Goal: Task Accomplishment & Management: Use online tool/utility

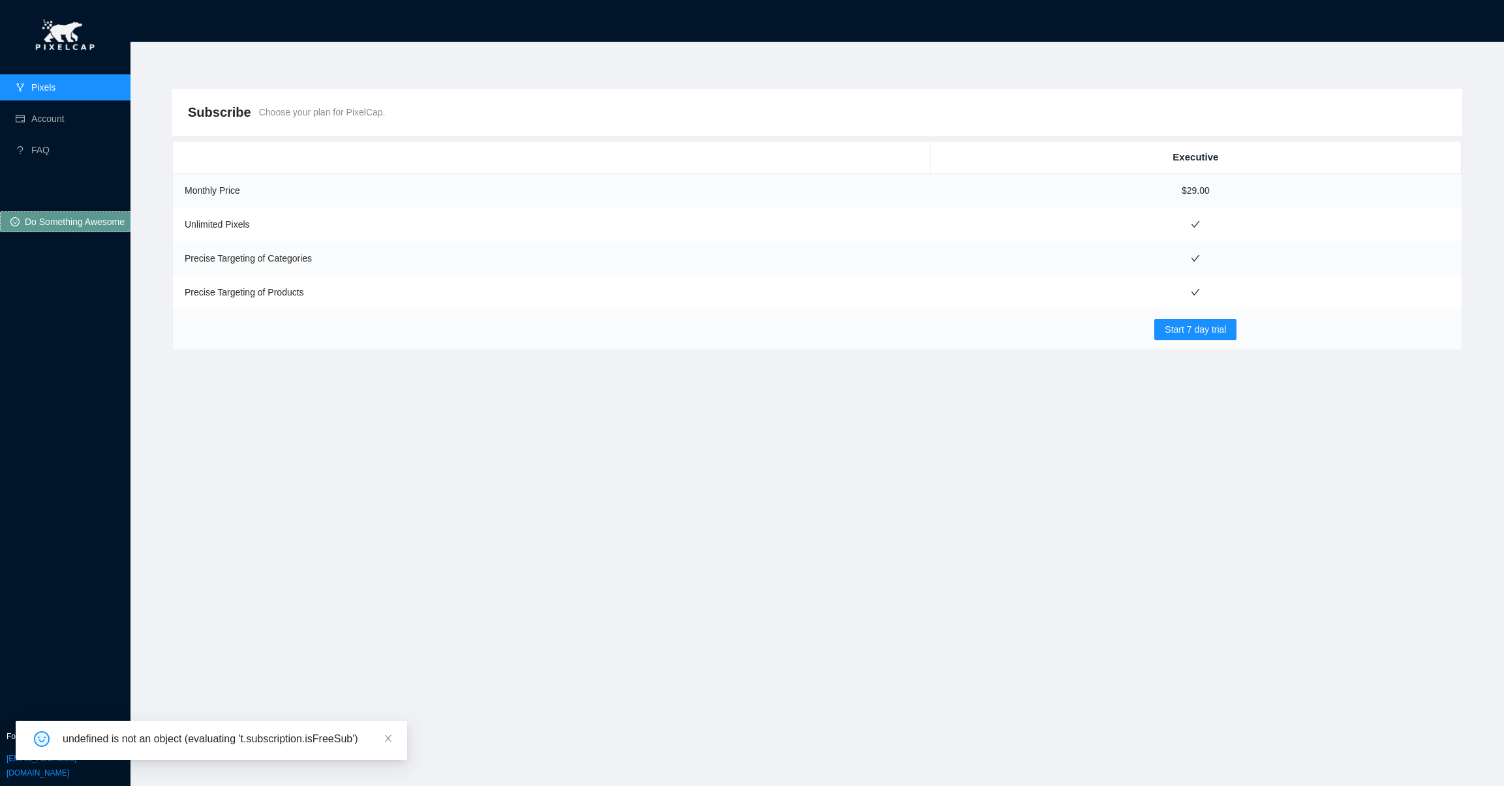
click at [55, 82] on link "Pixels" at bounding box center [43, 87] width 24 height 10
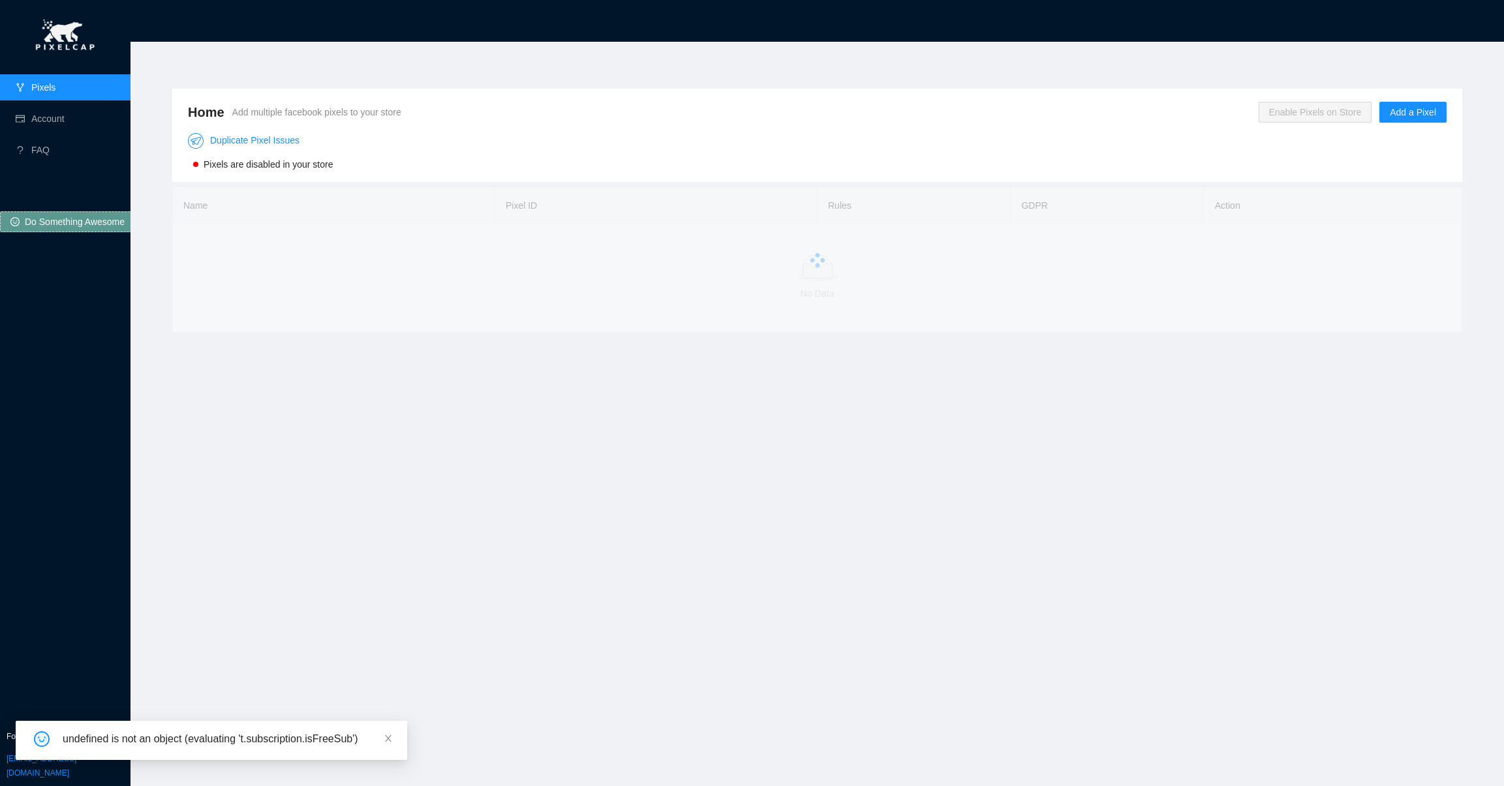
click at [1313, 116] on span "Enable Pixels on Store" at bounding box center [1316, 112] width 114 height 21
click at [1349, 72] on button "OK" at bounding box center [1339, 75] width 23 height 16
click at [1406, 114] on span "Add a Pixel" at bounding box center [1413, 112] width 46 height 14
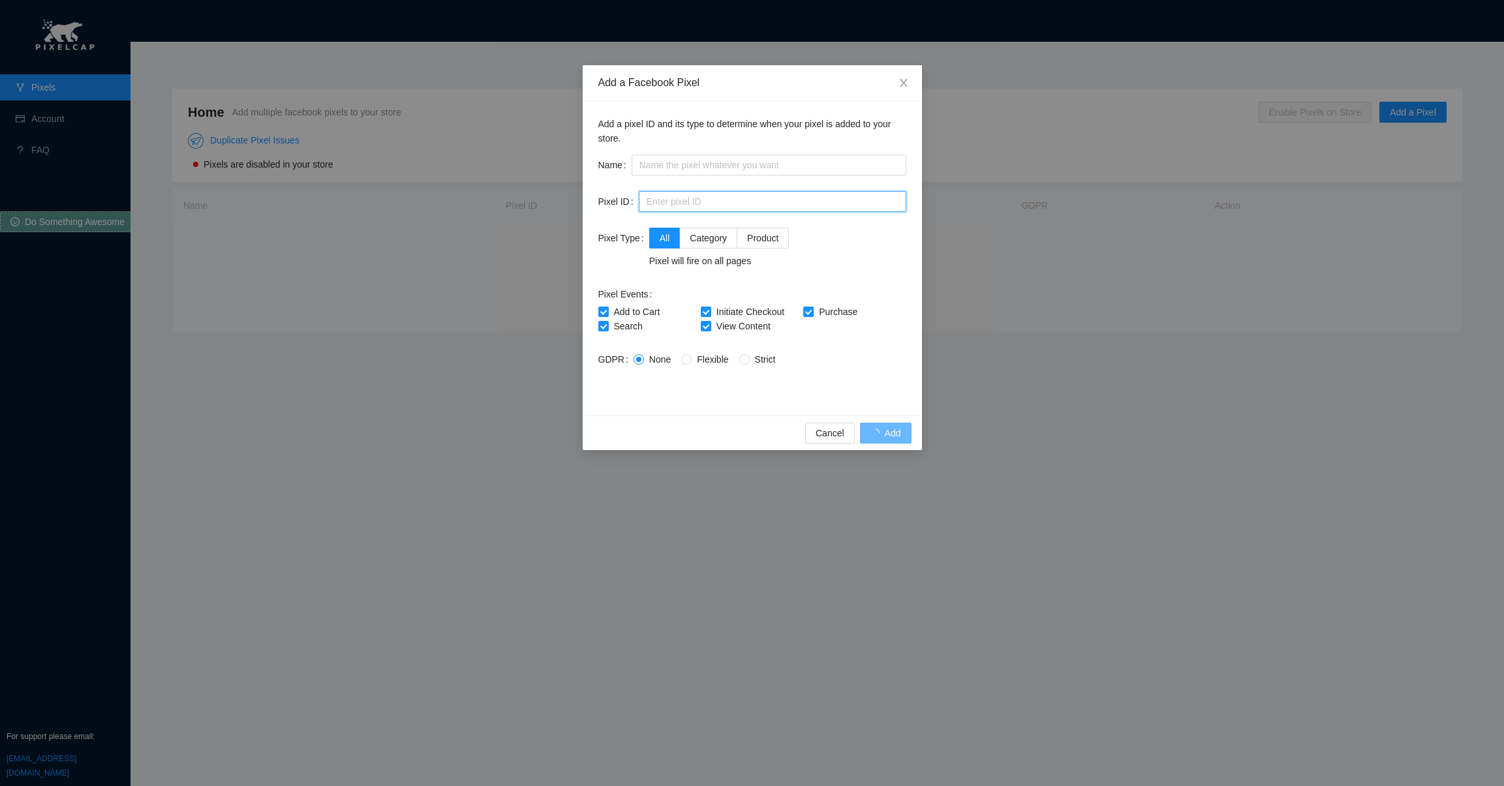
click at [672, 195] on input "text" at bounding box center [773, 201] width 268 height 21
paste input "1219815428962144"
type input "1219815428962144"
click at [694, 164] on input "text" at bounding box center [769, 165] width 275 height 21
type input "KB Pix"
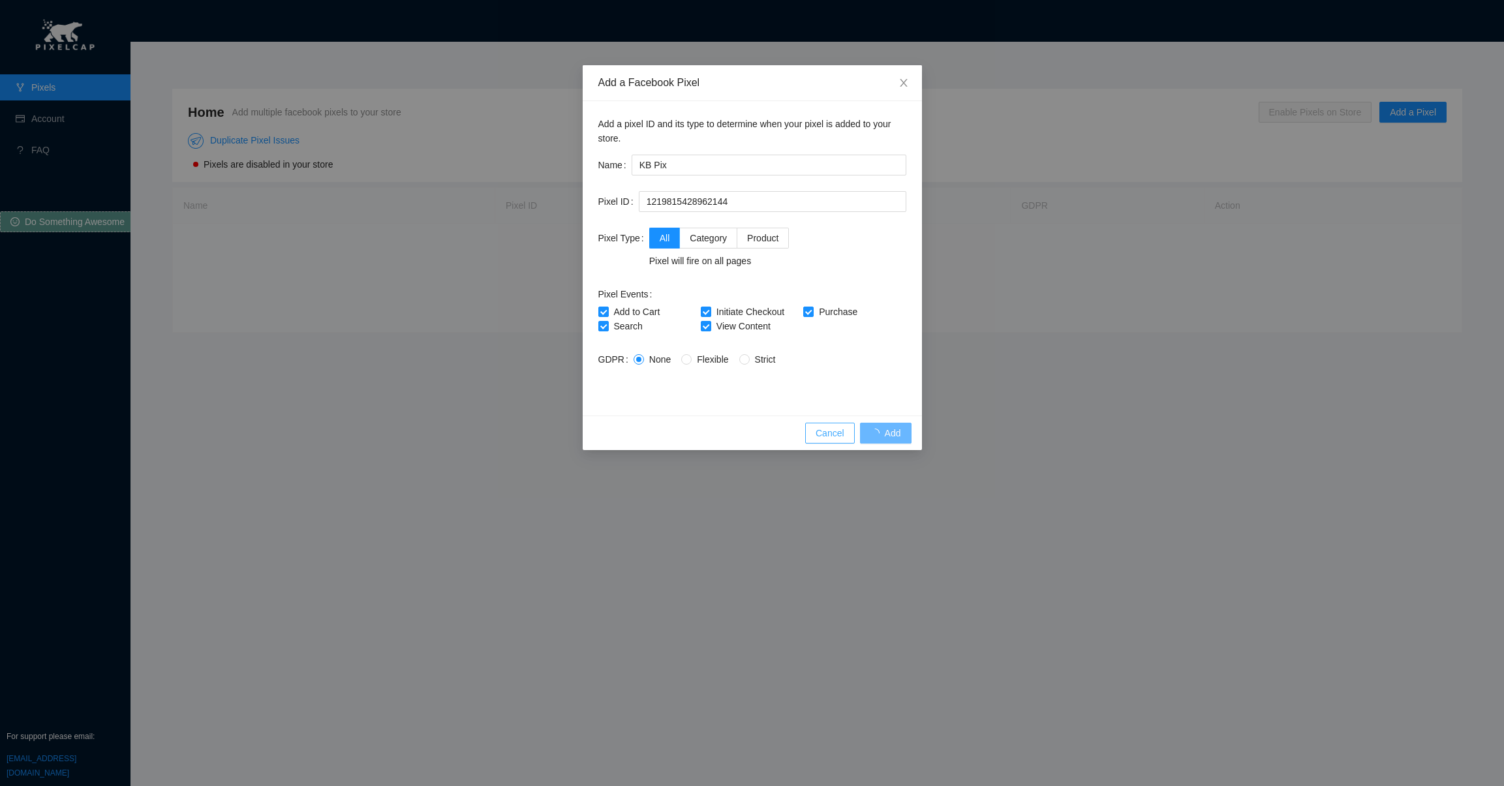
click at [824, 436] on span "Cancel" at bounding box center [830, 433] width 29 height 14
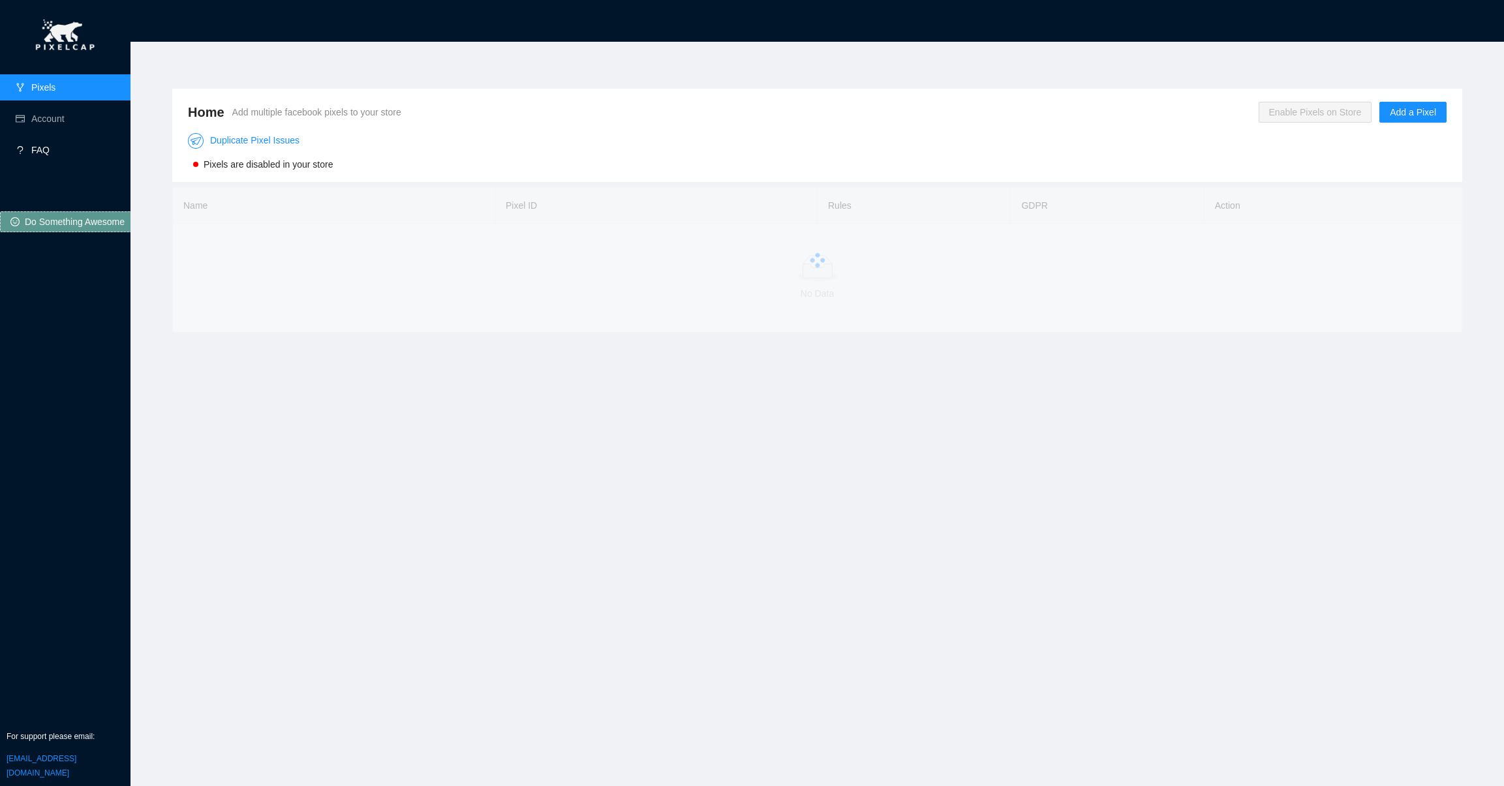
click at [31, 145] on link "FAQ" at bounding box center [40, 150] width 18 height 10
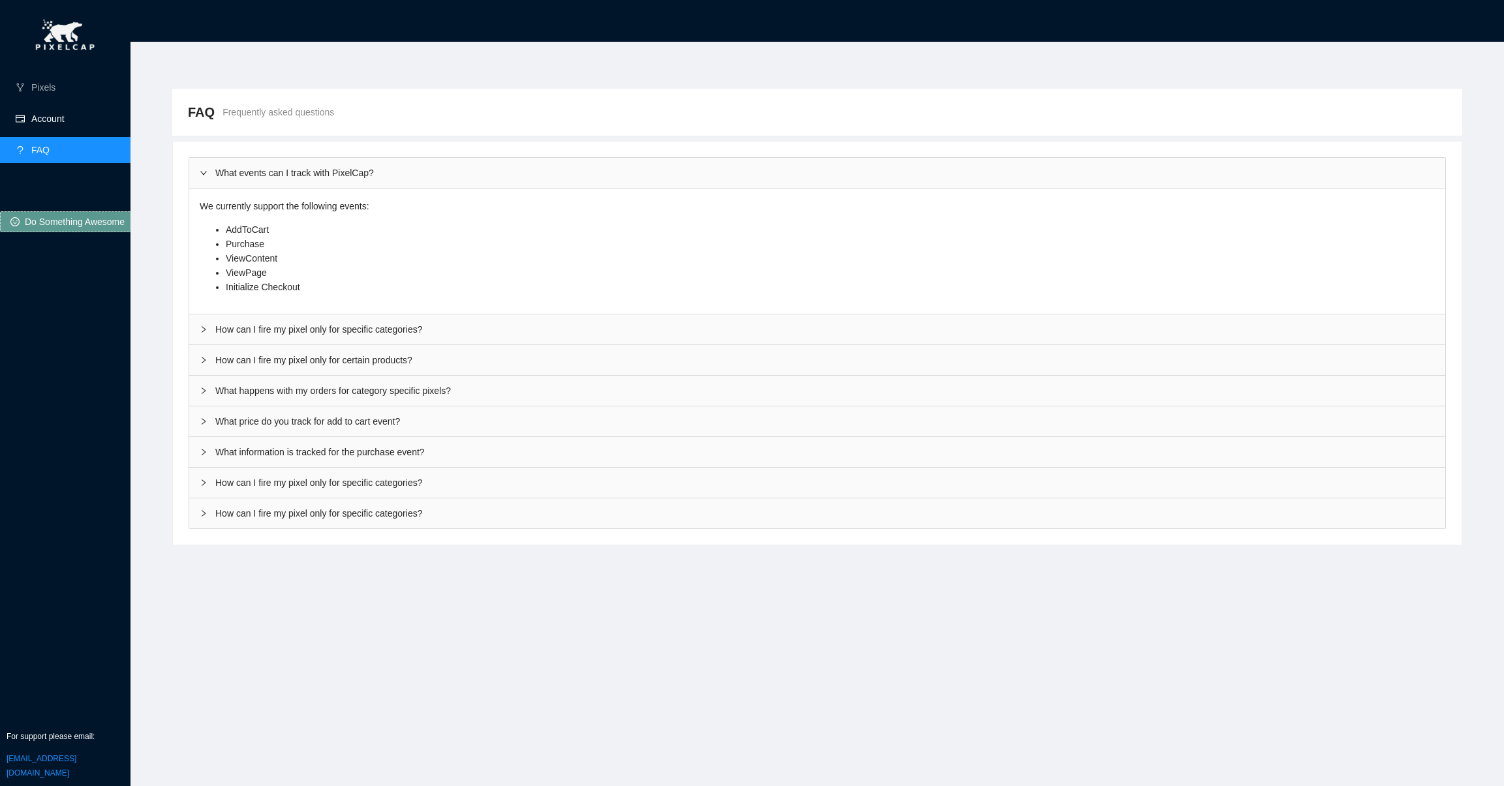
click at [31, 122] on link "Account" at bounding box center [47, 119] width 33 height 10
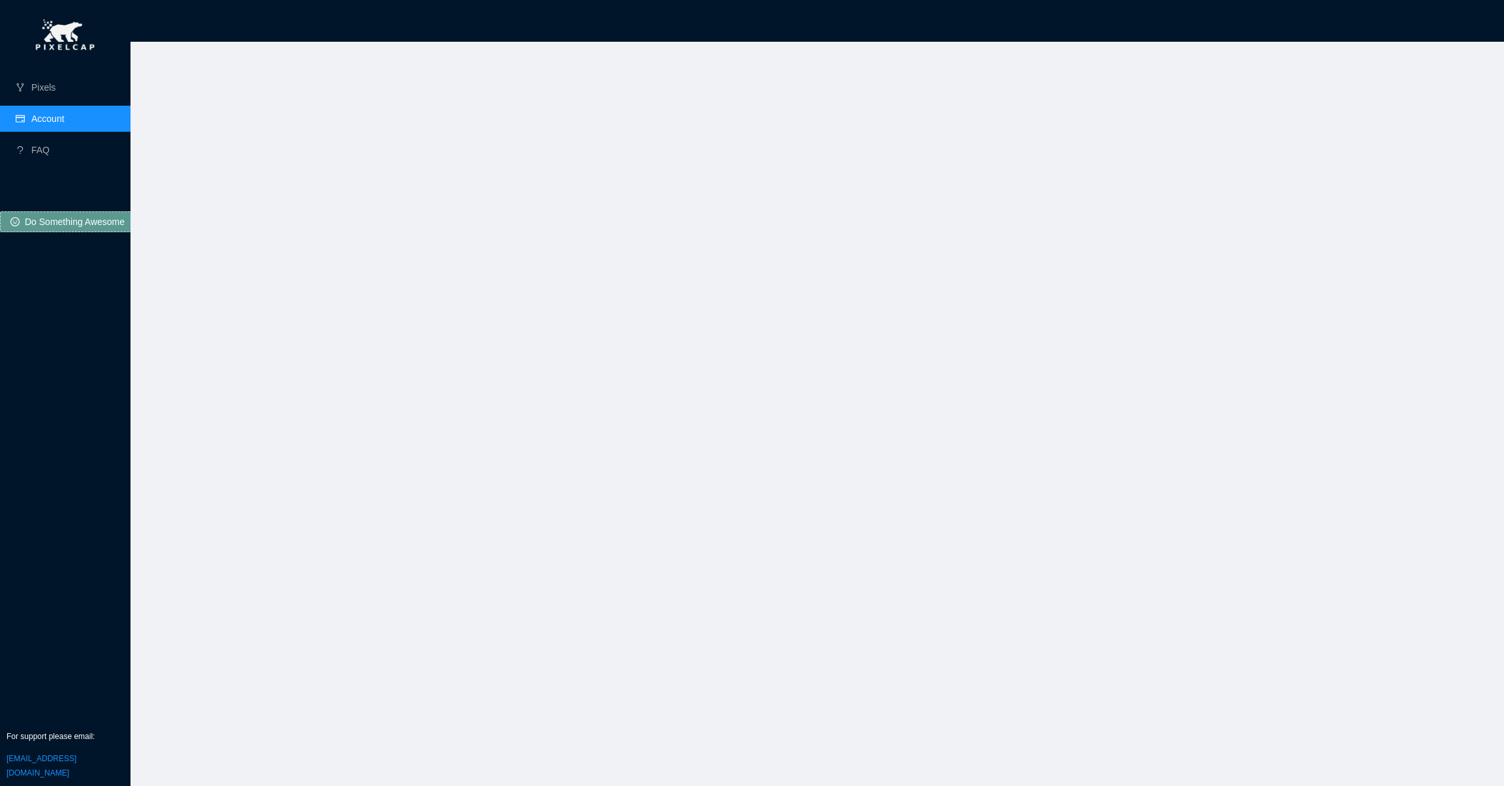
click at [31, 115] on link "Account" at bounding box center [47, 119] width 33 height 10
click at [33, 93] on link "Pixels" at bounding box center [43, 87] width 24 height 10
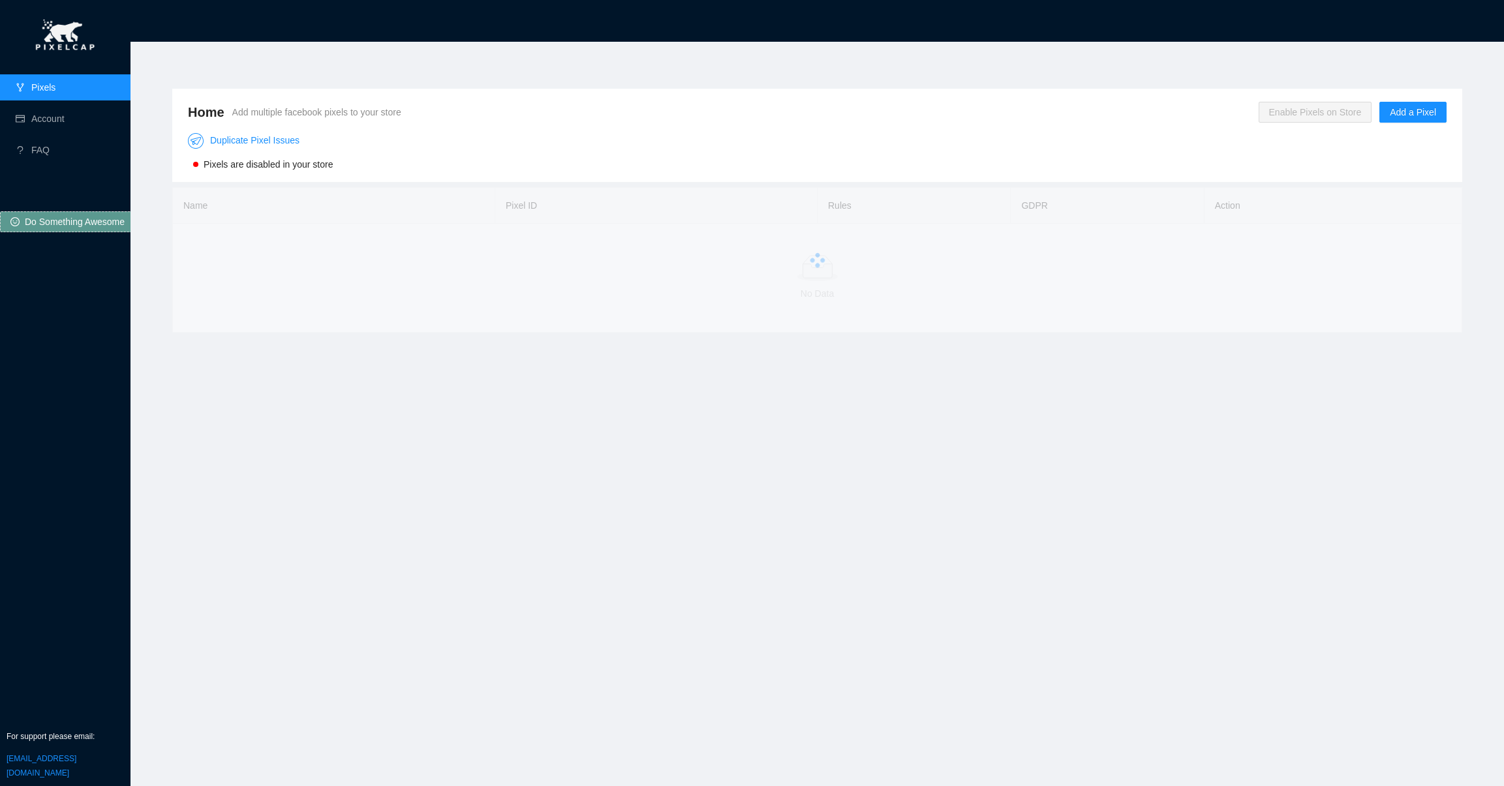
click at [33, 93] on link "Pixels" at bounding box center [43, 87] width 24 height 10
click at [1307, 99] on div "Home Add multiple facebook pixels to your store Enable Pixels on Store Add a Pi…" at bounding box center [817, 112] width 1259 height 26
click at [1306, 103] on span "Enable Pixels on Store" at bounding box center [1316, 112] width 114 height 21
click at [1337, 75] on span "OK" at bounding box center [1339, 74] width 13 height 14
click at [31, 123] on link "Account" at bounding box center [47, 119] width 33 height 10
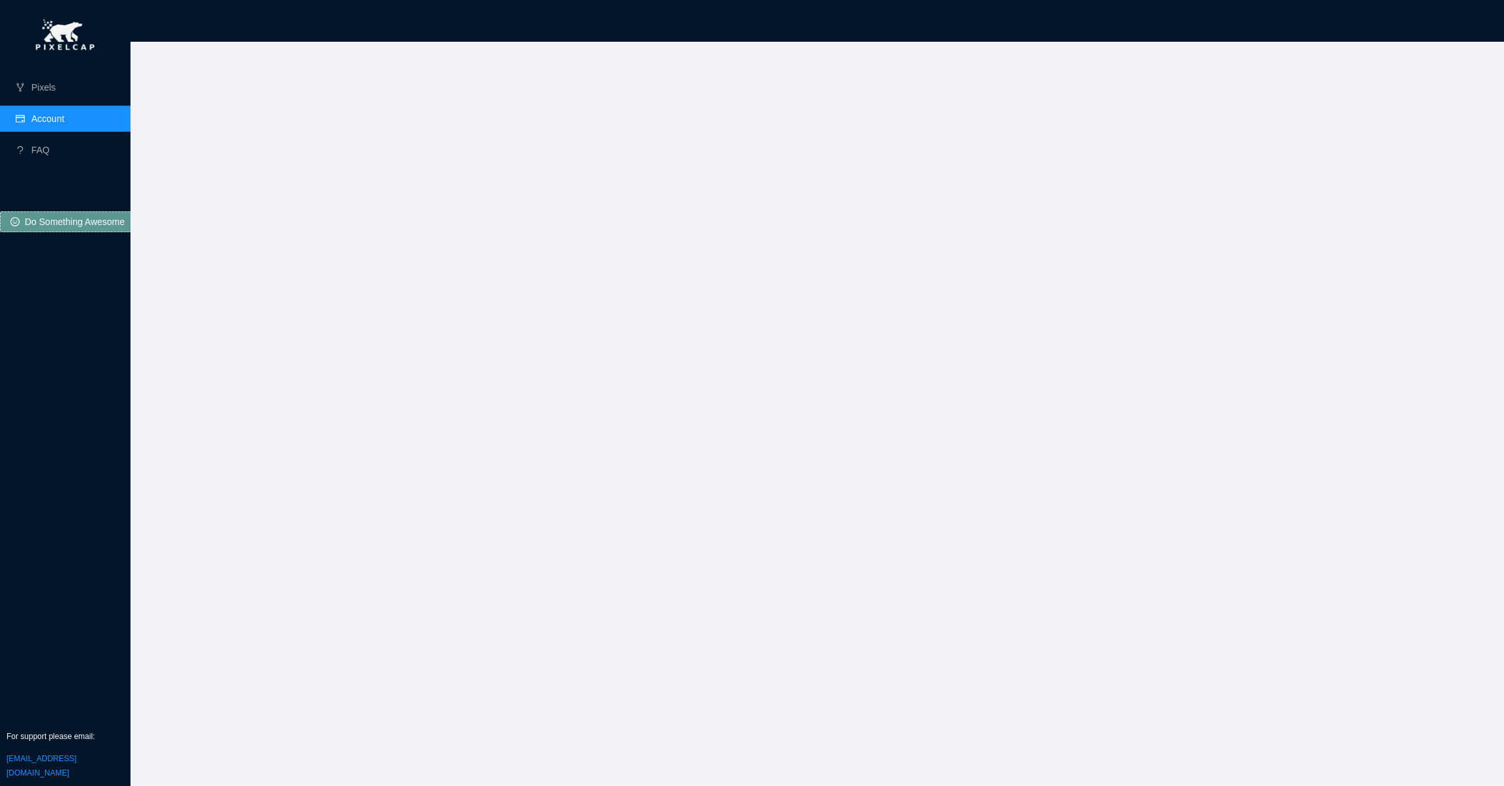
click at [37, 114] on link "Account" at bounding box center [47, 119] width 33 height 10
click at [38, 93] on link "Pixels" at bounding box center [43, 87] width 24 height 10
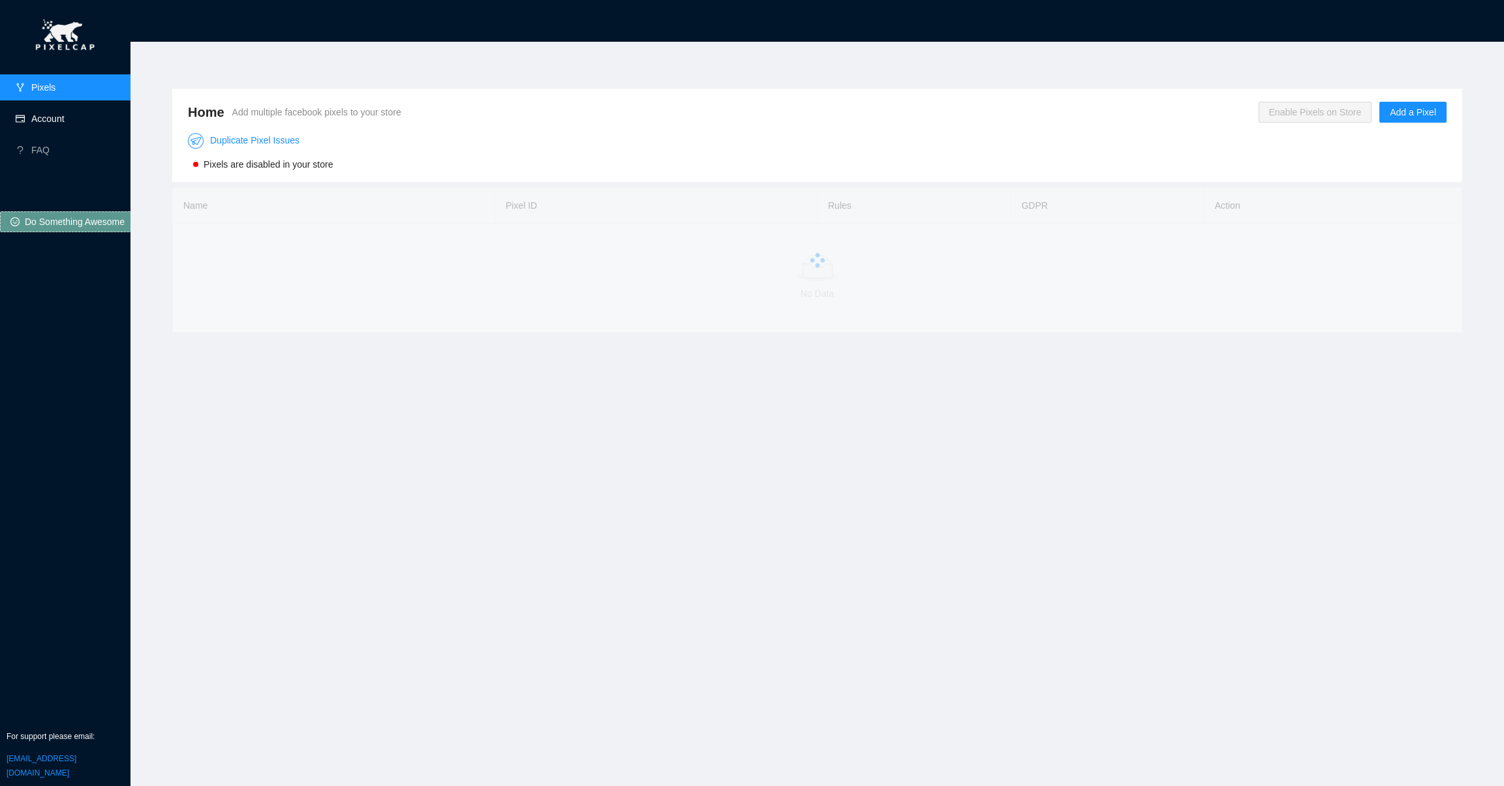
click at [39, 114] on link "Account" at bounding box center [47, 119] width 33 height 10
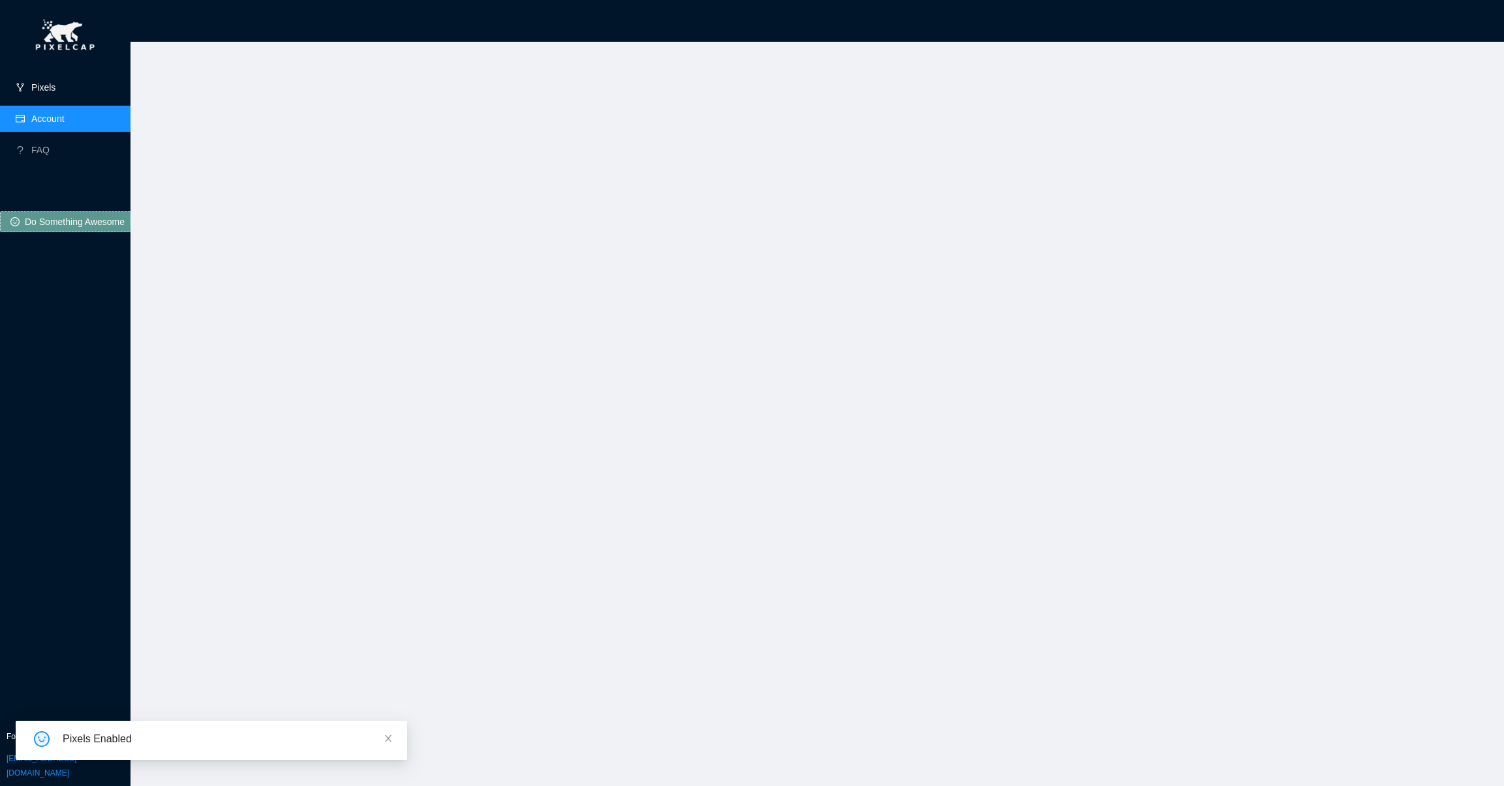
click at [53, 82] on link "Pixels" at bounding box center [43, 87] width 24 height 10
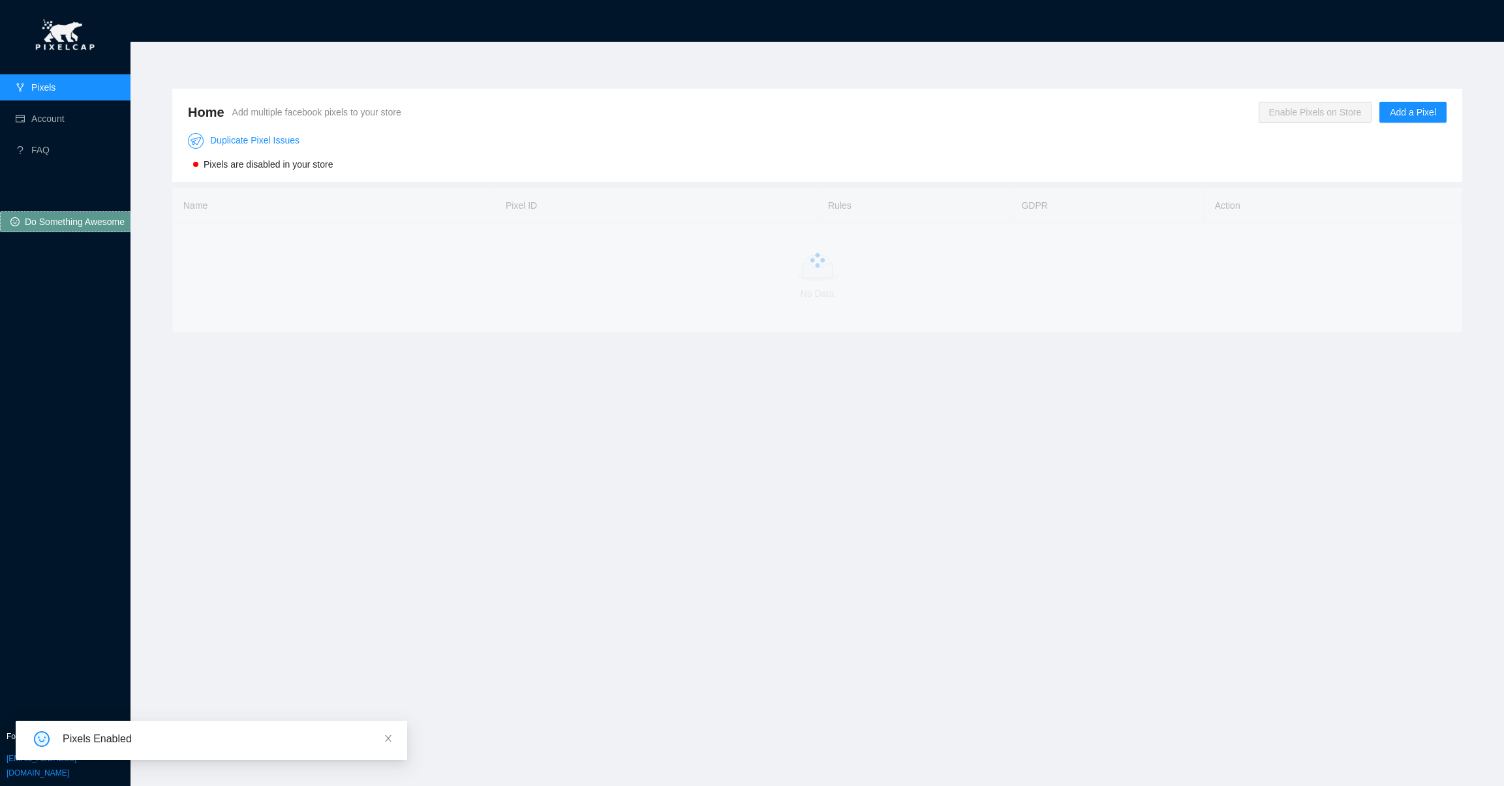
click at [1352, 111] on span "Enable Pixels on Store" at bounding box center [1316, 112] width 114 height 21
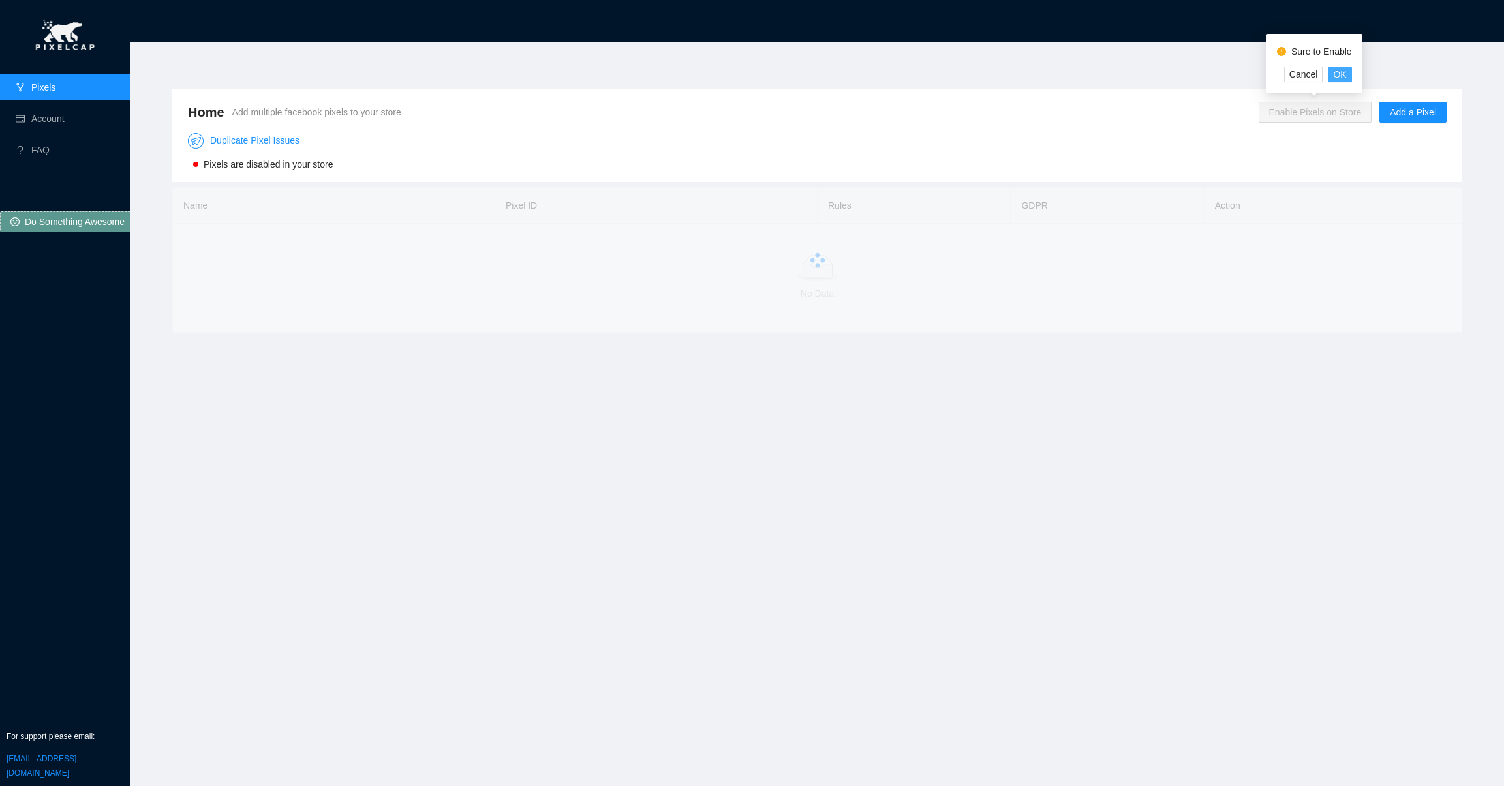
click at [1342, 80] on span "OK" at bounding box center [1339, 74] width 13 height 14
click at [1414, 108] on span "Add a Pixel" at bounding box center [1413, 112] width 46 height 14
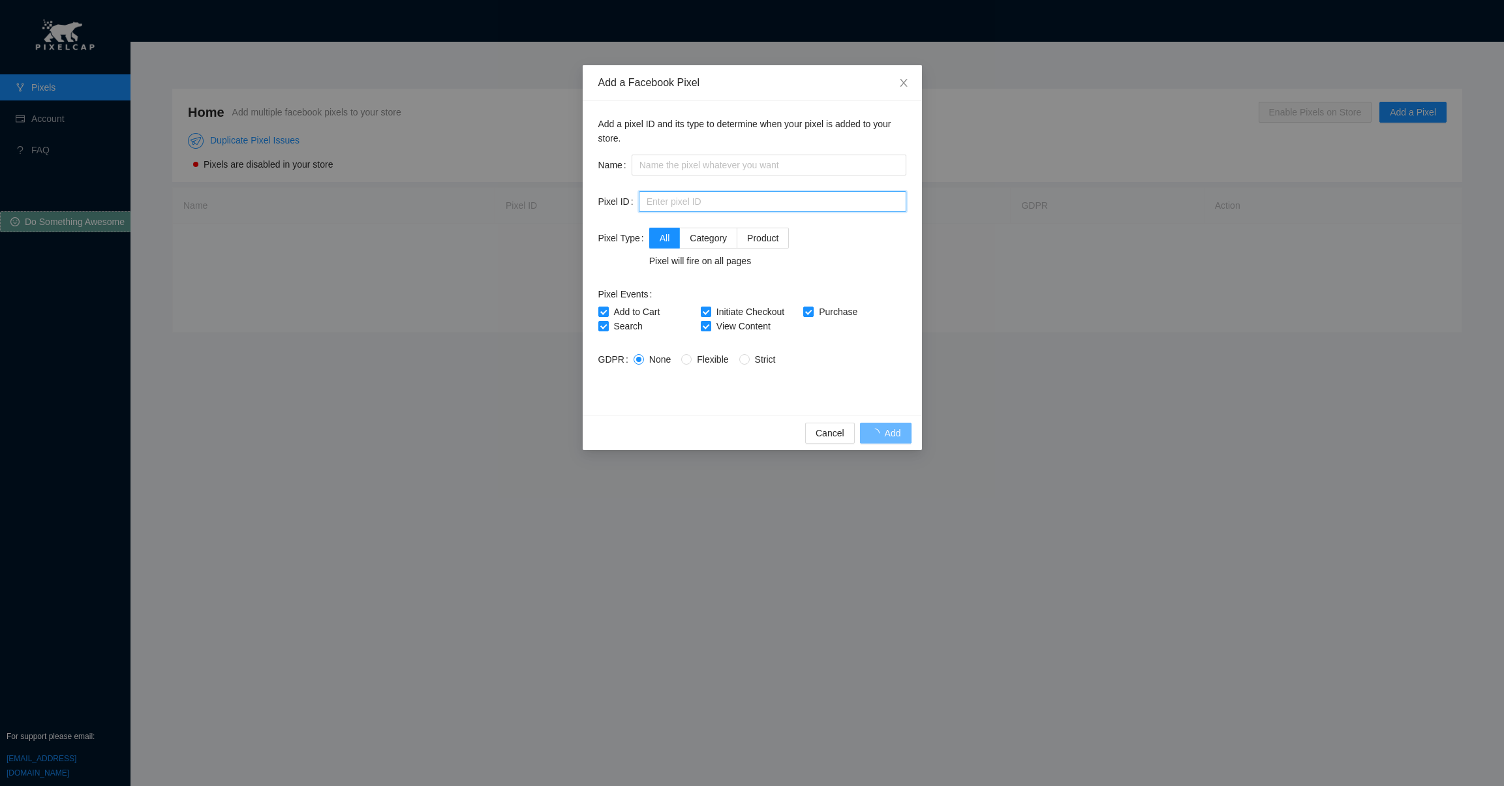
click at [757, 200] on input "text" at bounding box center [773, 201] width 268 height 21
paste input "1219815428962144"
type input "1219815428962144"
click at [721, 157] on input "text" at bounding box center [769, 165] width 275 height 21
type input "KAB"
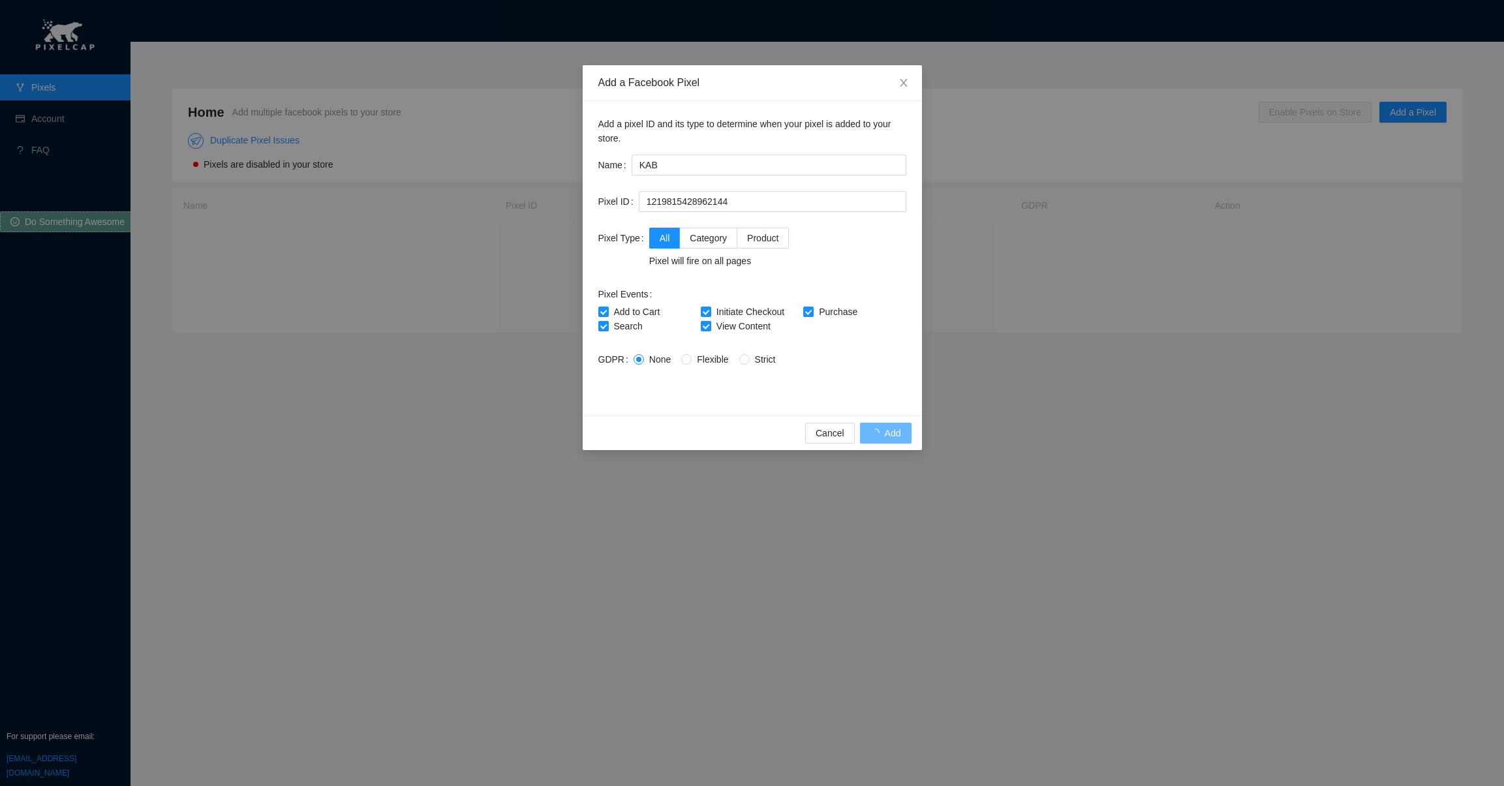
drag, startPoint x: 741, startPoint y: 391, endPoint x: 811, endPoint y: 396, distance: 70.0
click at [760, 391] on form "Name KAB Pixel ID 1219815428962144 Pixel Type All Category Product Pixel will f…" at bounding box center [752, 277] width 308 height 245
click at [886, 437] on div "Cancel Add" at bounding box center [752, 433] width 339 height 35
